Goal: Task Accomplishment & Management: Manage account settings

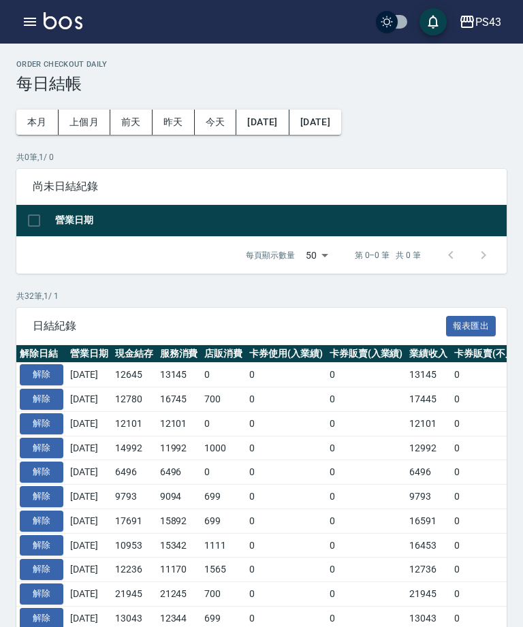
click at [44, 376] on button "解除" at bounding box center [42, 374] width 44 height 21
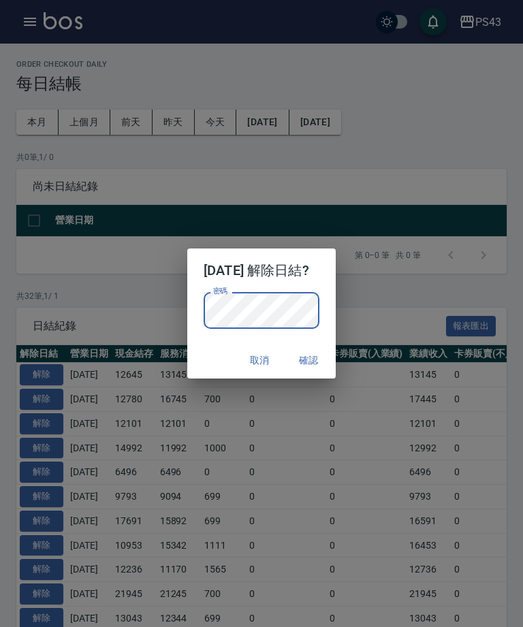
click at [316, 365] on button "確認" at bounding box center [309, 360] width 44 height 25
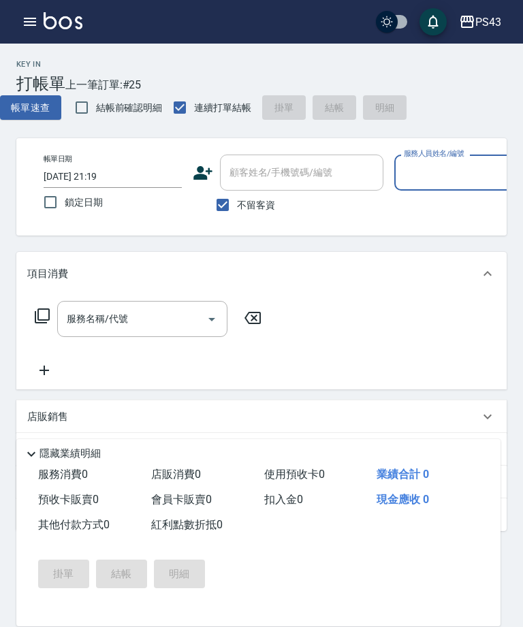
click at [457, 163] on input "服務人員姓名/編號" at bounding box center [464, 173] width 126 height 24
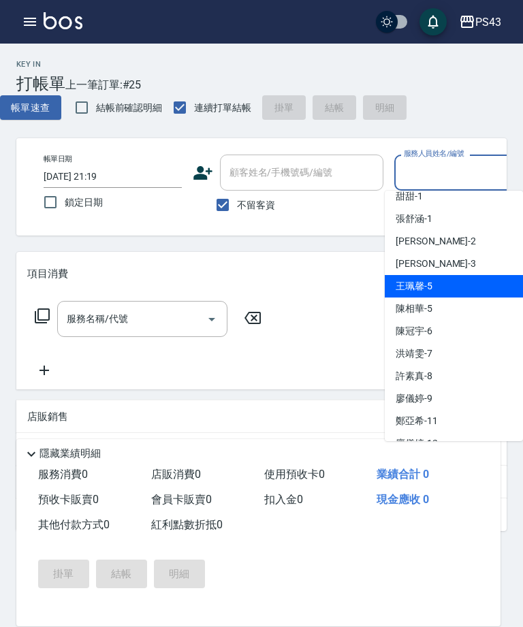
scroll to position [37, 0]
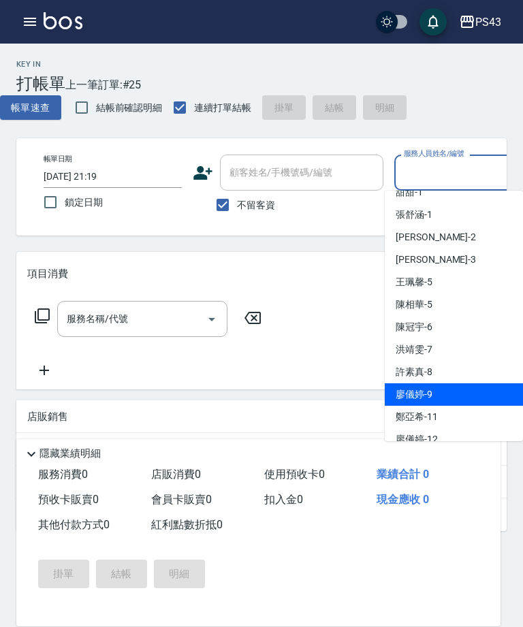
click at [430, 390] on span "廖儀婷 -9" at bounding box center [414, 395] width 37 height 14
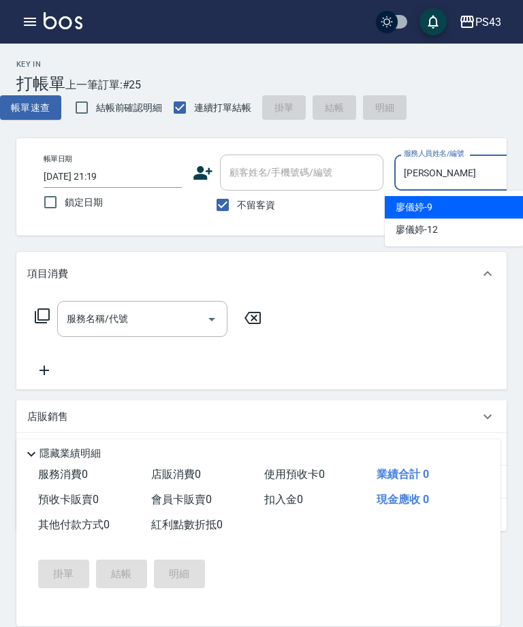
type input "廖"
click at [473, 206] on div "陳冠宇 -6" at bounding box center [454, 207] width 138 height 22
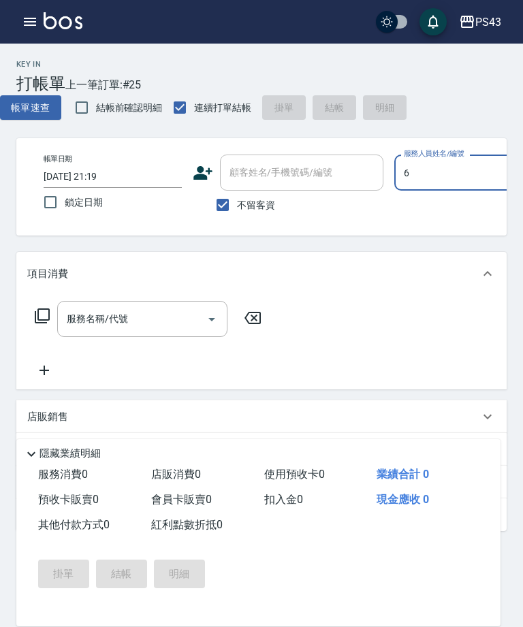
type input "陳冠宇-6"
click at [151, 331] on input "服務名稱/代號" at bounding box center [132, 319] width 138 height 24
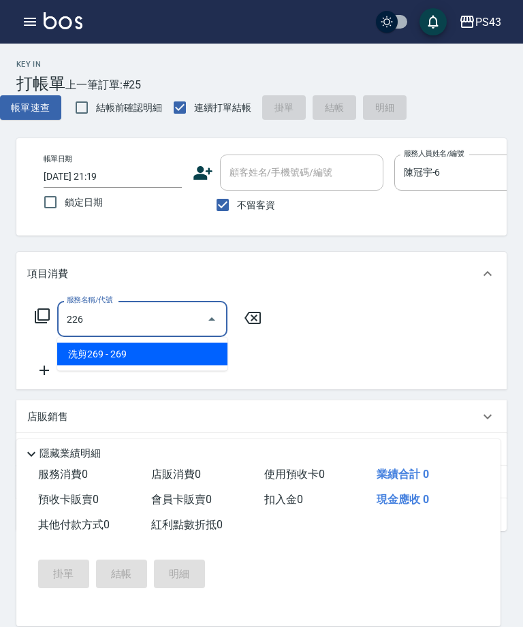
click at [174, 360] on span "洗剪269 - 269" at bounding box center [142, 354] width 170 height 22
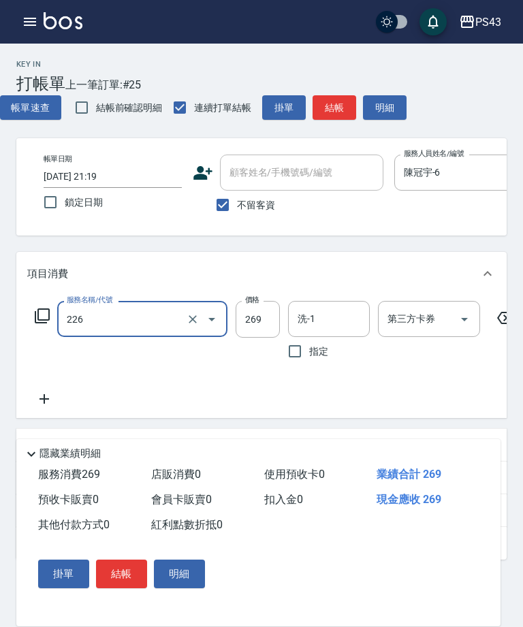
click at [253, 316] on input "269" at bounding box center [258, 319] width 44 height 37
type input "洗剪269(226)"
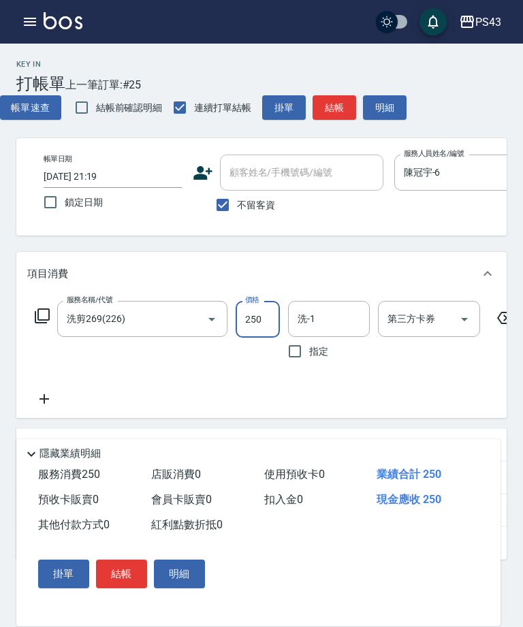
type input "250"
click at [344, 327] on input "洗-1" at bounding box center [328, 319] width 69 height 24
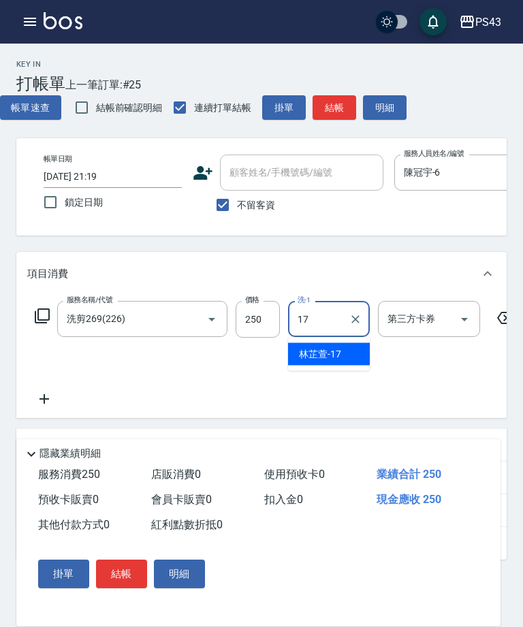
click at [347, 353] on div "林芷萱 -17" at bounding box center [329, 354] width 82 height 22
type input "林芷萱-17"
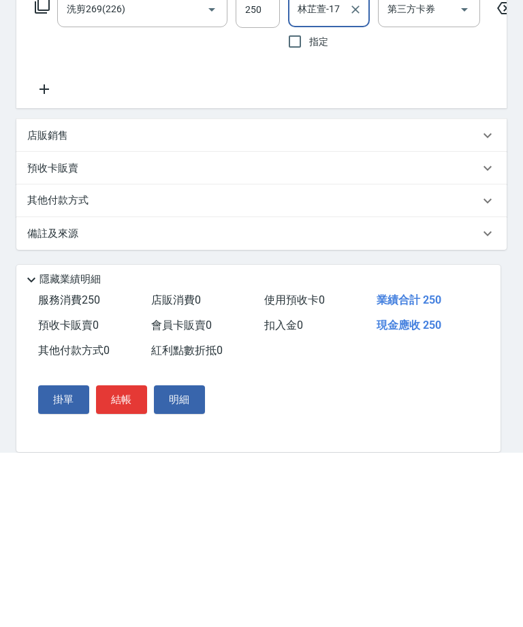
click at [125, 560] on button "結帳" at bounding box center [121, 574] width 51 height 29
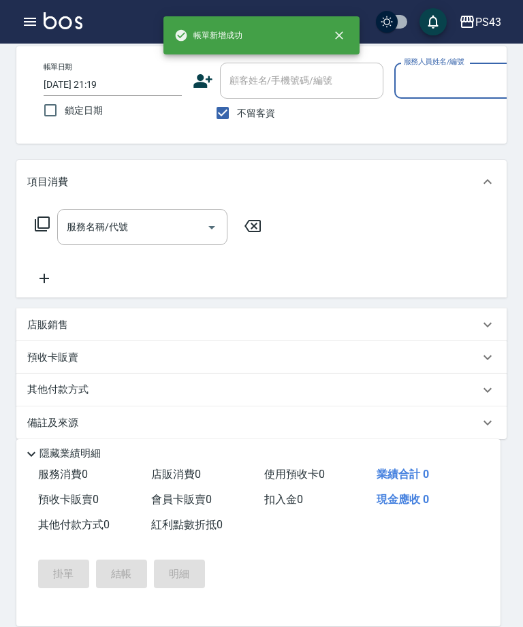
scroll to position [63, 0]
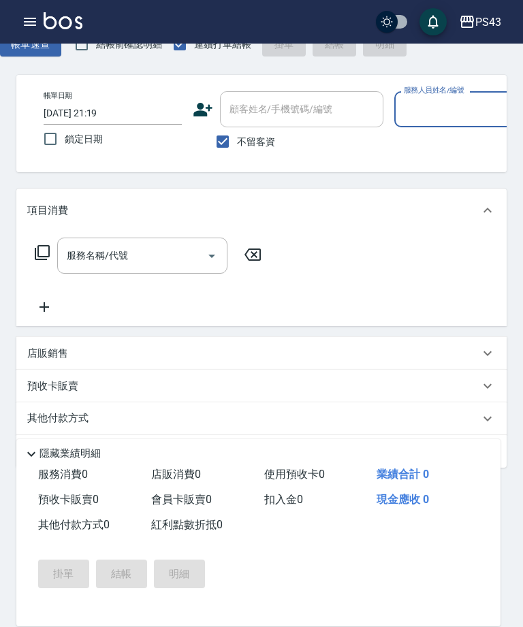
click at [21, 22] on button "button" at bounding box center [29, 21] width 27 height 27
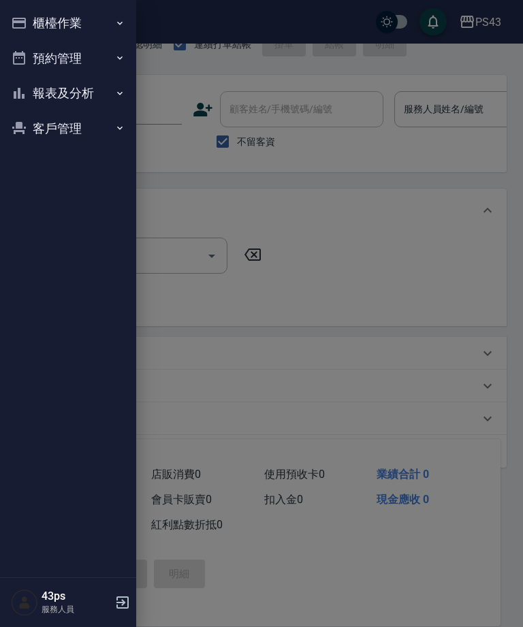
click at [31, 26] on button "櫃檯作業" at bounding box center [67, 22] width 125 height 35
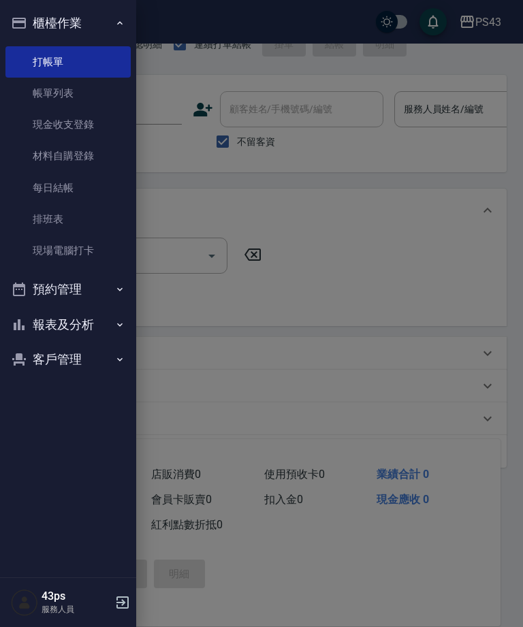
click at [61, 183] on link "每日結帳" at bounding box center [67, 187] width 125 height 31
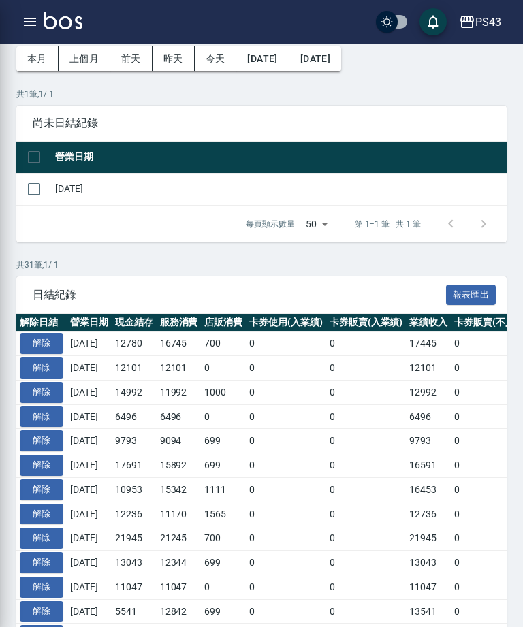
scroll to position [0, 0]
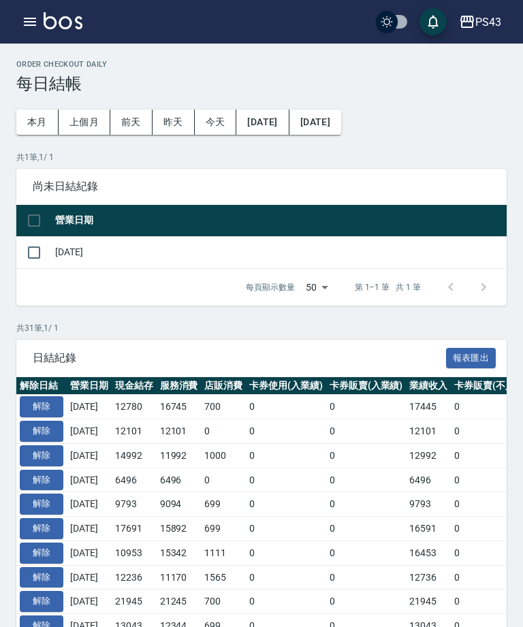
click at [31, 250] on input "checkbox" at bounding box center [34, 252] width 29 height 29
checkbox input "true"
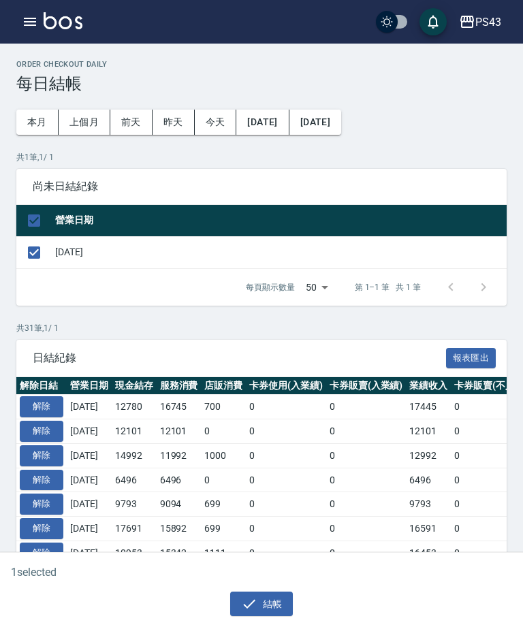
click at [256, 612] on icon "button" at bounding box center [249, 604] width 16 height 16
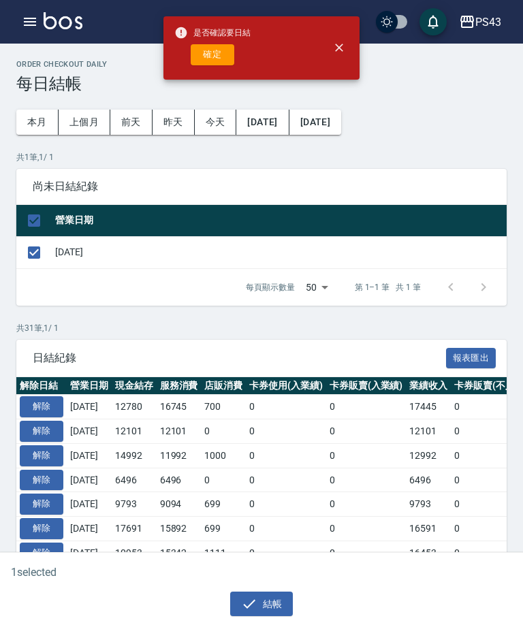
click at [225, 51] on button "確定" at bounding box center [213, 54] width 44 height 21
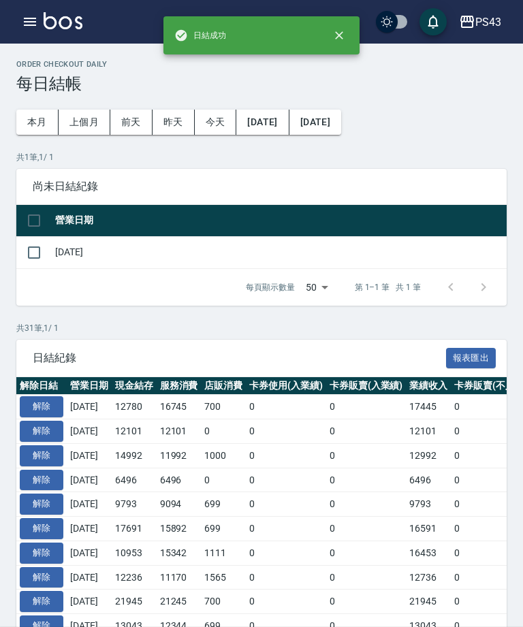
checkbox input "false"
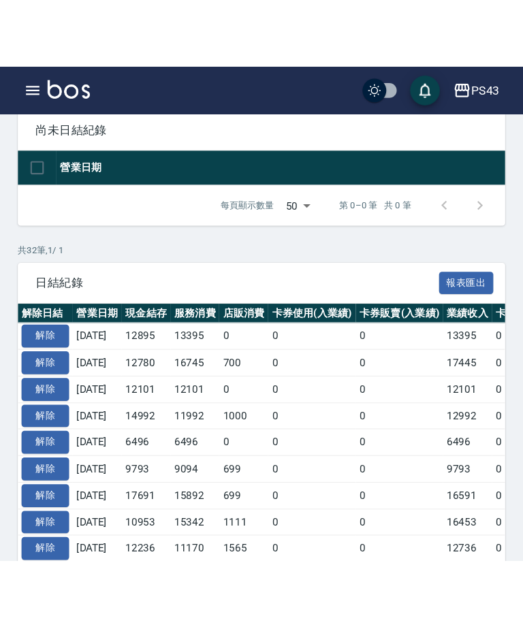
scroll to position [41, 0]
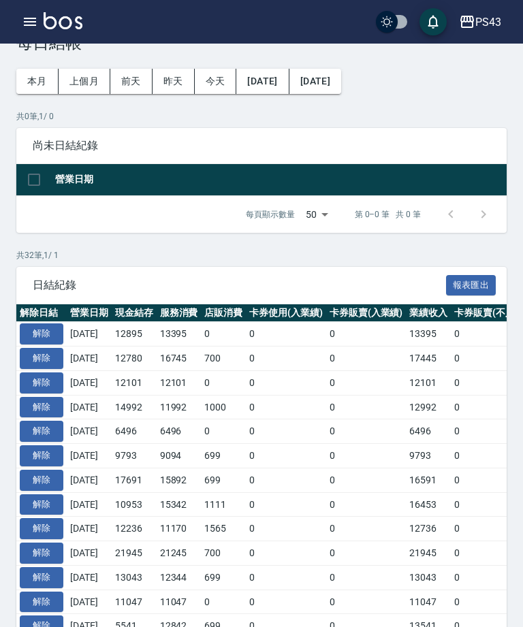
click at [50, 342] on button "解除" at bounding box center [42, 334] width 44 height 21
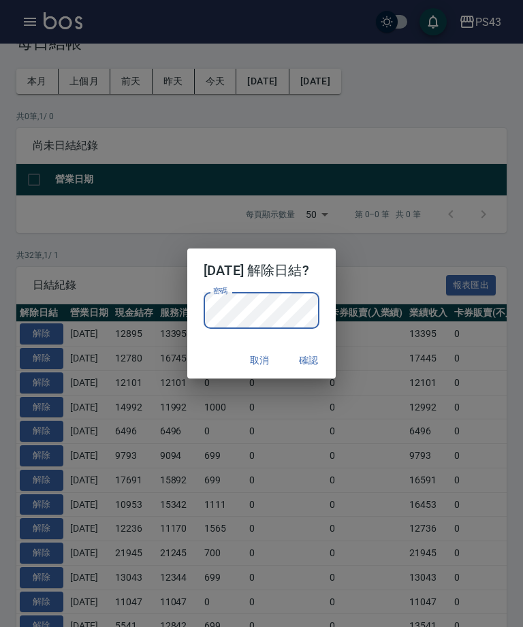
click at [329, 365] on button "確認" at bounding box center [309, 360] width 44 height 25
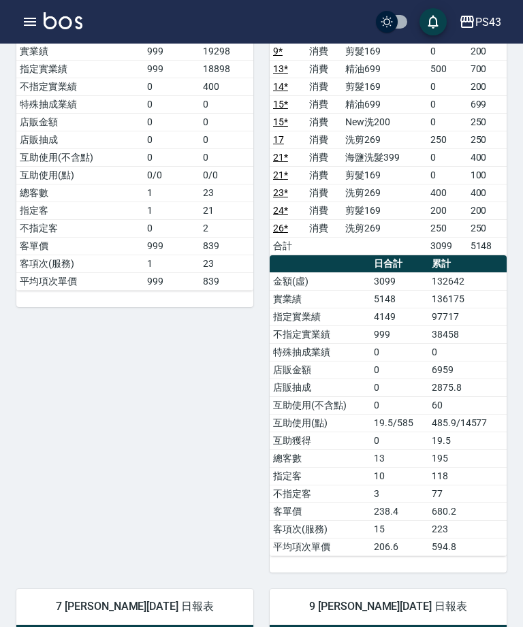
scroll to position [232, 0]
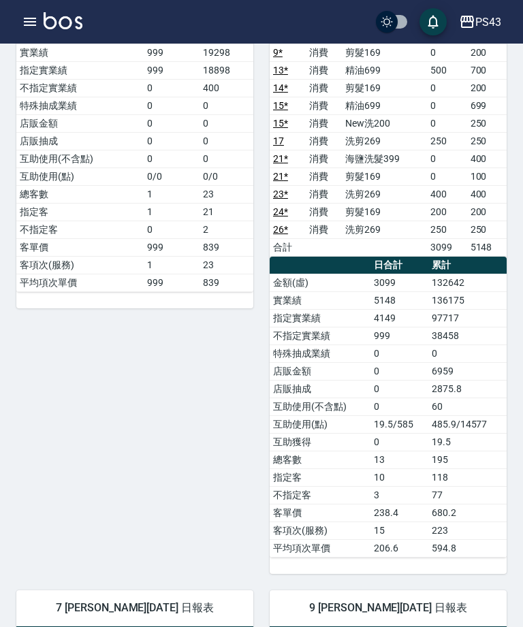
click at [20, 26] on button "button" at bounding box center [29, 21] width 27 height 27
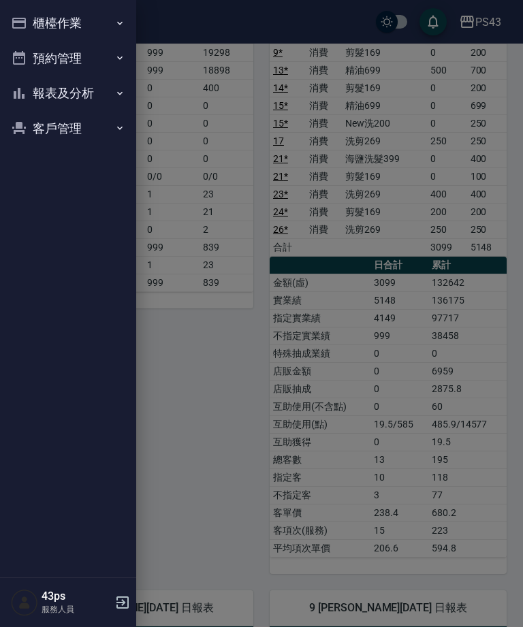
click at [31, 29] on button "櫃檯作業" at bounding box center [67, 22] width 125 height 35
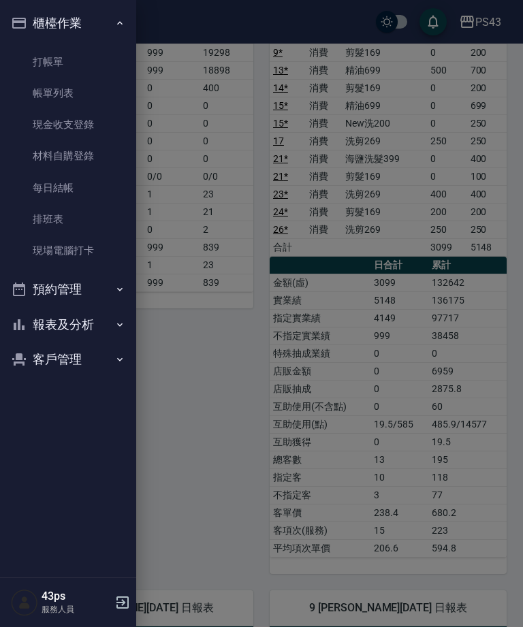
click at [80, 330] on button "報表及分析" at bounding box center [67, 324] width 125 height 35
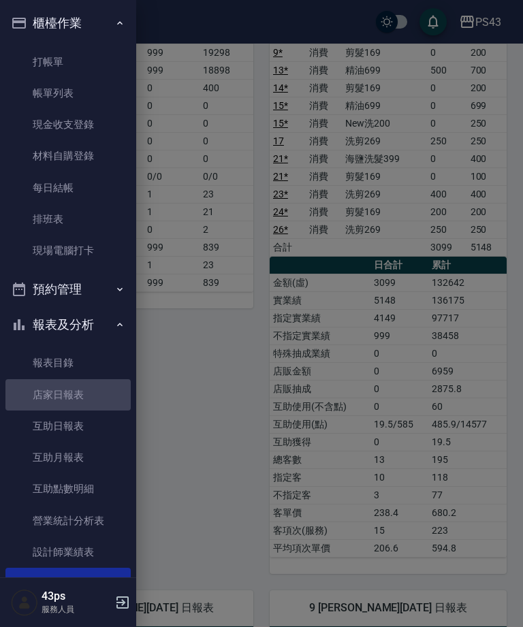
click at [91, 395] on link "店家日報表" at bounding box center [67, 394] width 125 height 31
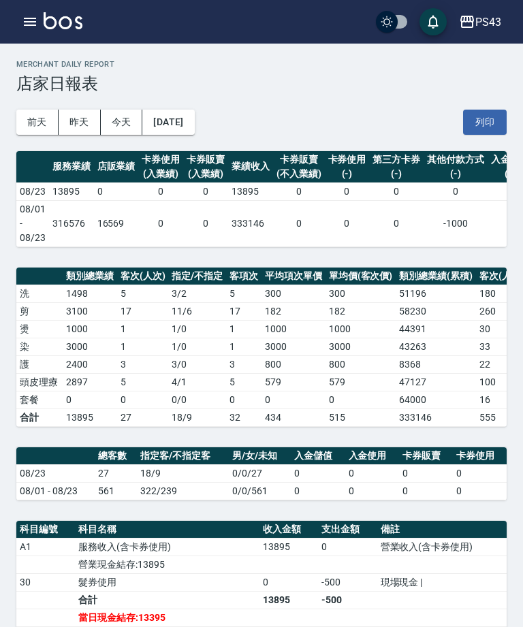
click at [31, 18] on icon "button" at bounding box center [30, 22] width 12 height 8
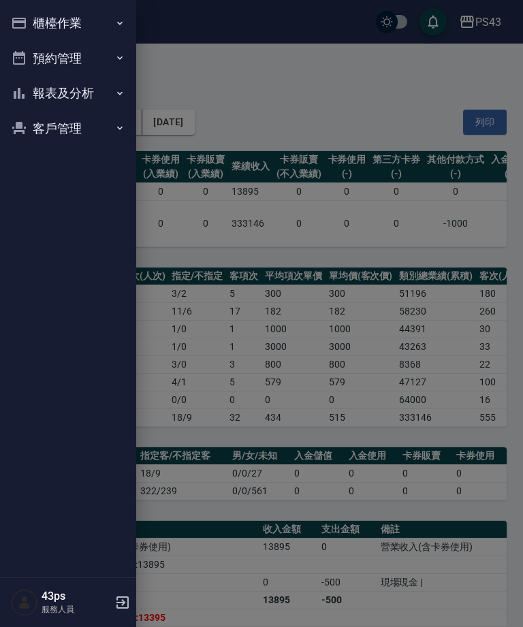
click at [42, 87] on button "報表及分析" at bounding box center [67, 93] width 125 height 35
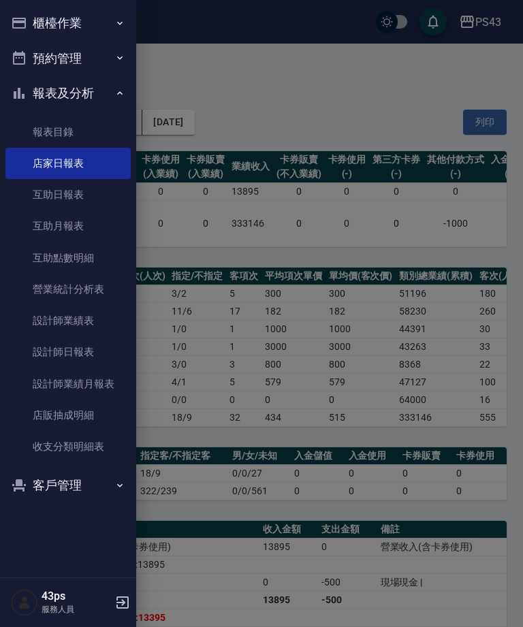
click at [96, 359] on link "設計師日報表" at bounding box center [67, 352] width 125 height 31
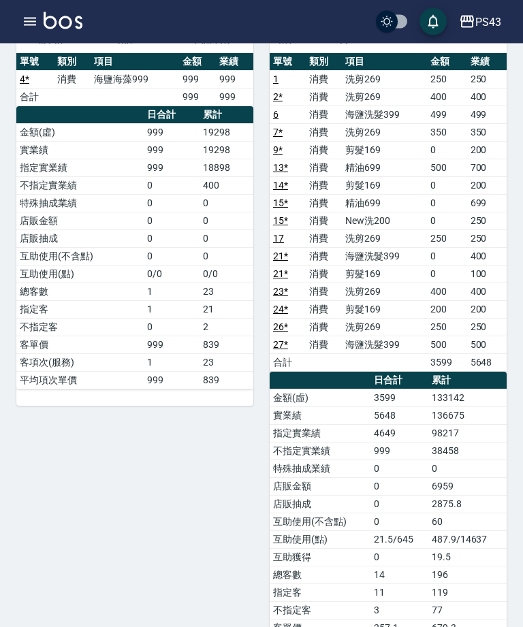
scroll to position [134, 0]
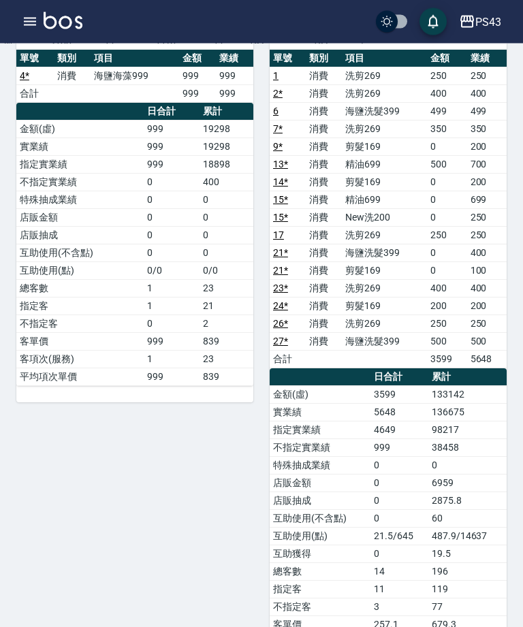
click at [18, 25] on button "button" at bounding box center [29, 21] width 27 height 27
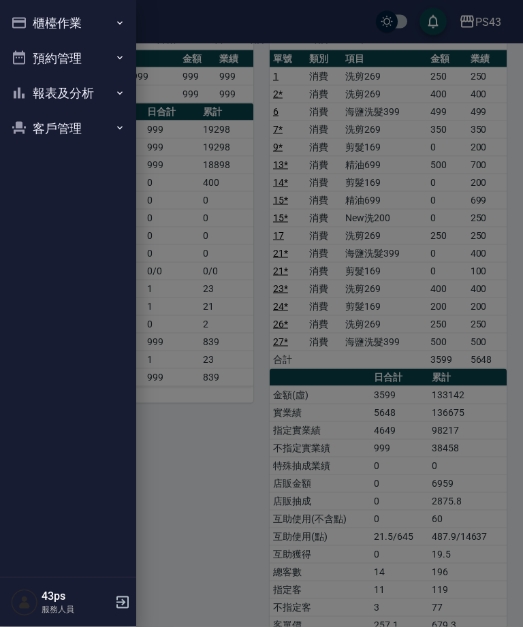
scroll to position [138, 0]
click at [20, 17] on icon "button" at bounding box center [19, 23] width 16 height 16
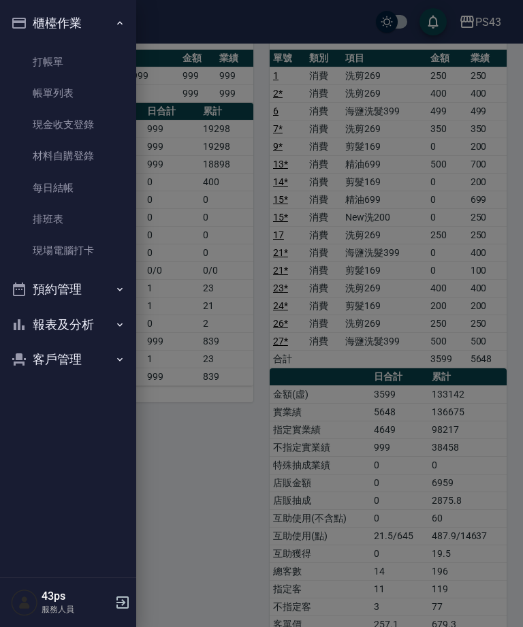
click at [54, 311] on button "報表及分析" at bounding box center [67, 324] width 125 height 35
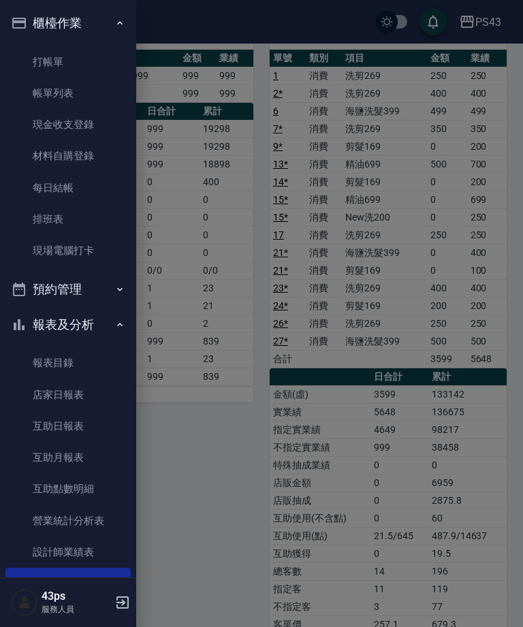
click at [106, 394] on link "店家日報表" at bounding box center [67, 394] width 125 height 31
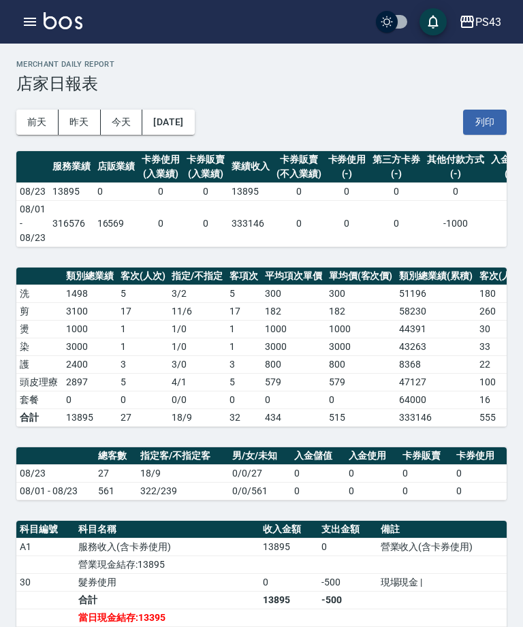
click at [18, 16] on button "button" at bounding box center [29, 21] width 27 height 27
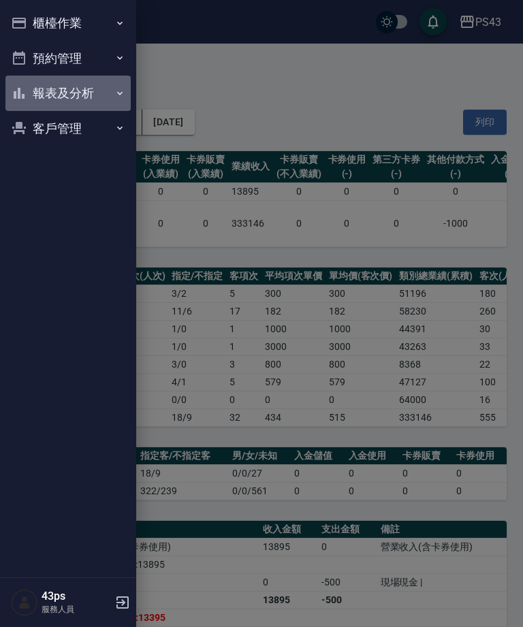
click at [95, 97] on button "報表及分析" at bounding box center [67, 93] width 125 height 35
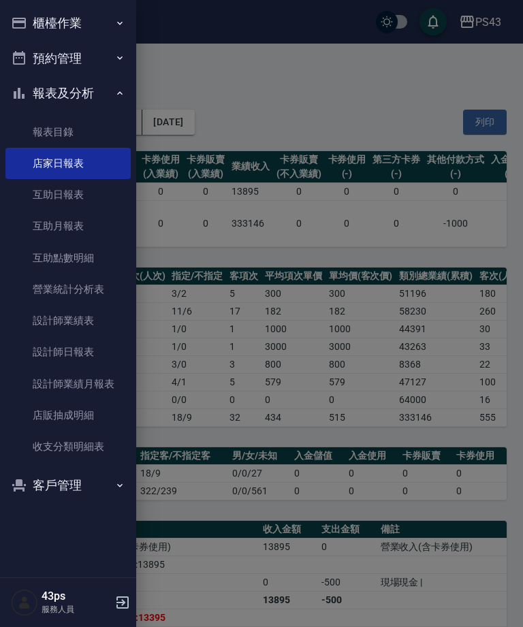
click at [78, 359] on link "設計師日報表" at bounding box center [67, 352] width 125 height 31
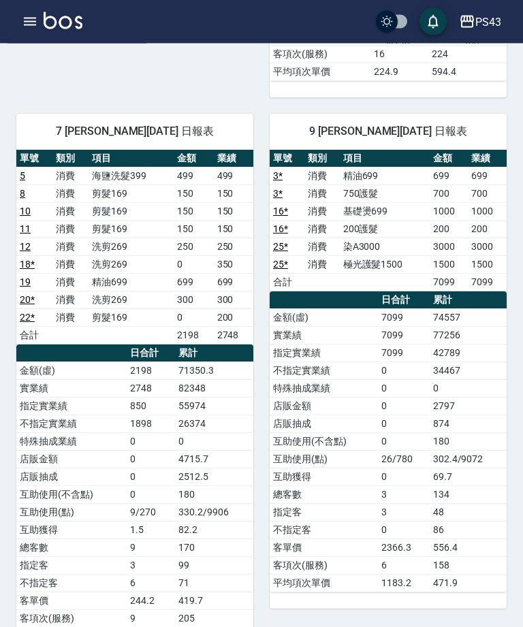
scroll to position [733, 0]
